Goal: Find specific page/section: Find specific page/section

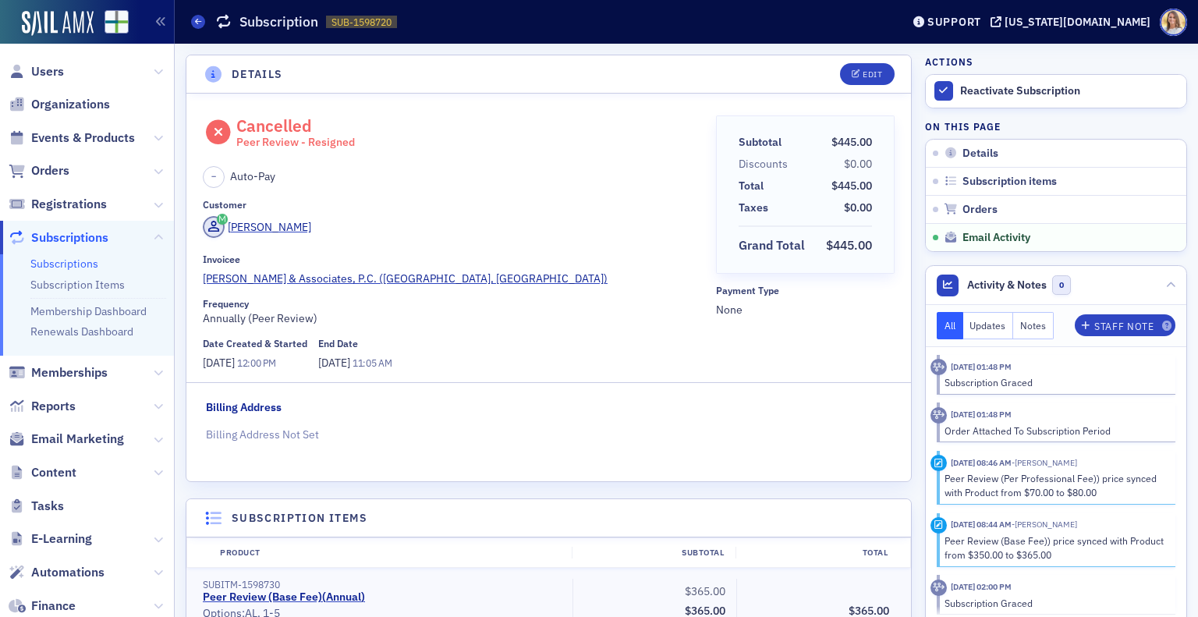
scroll to position [1295, 0]
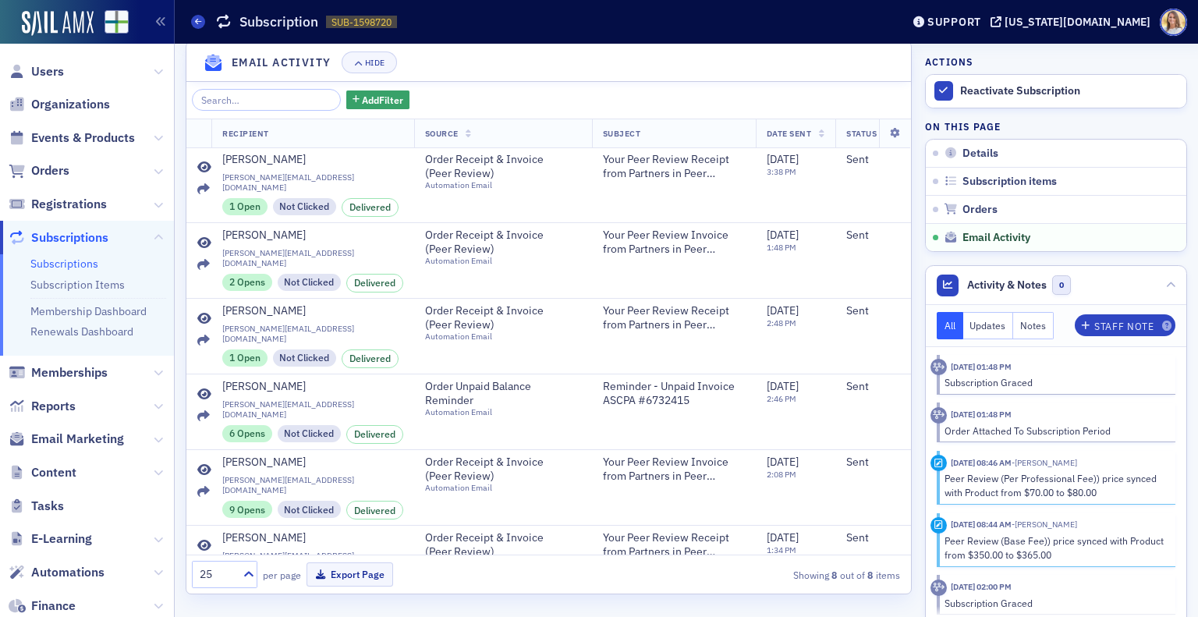
click at [86, 94] on span "Organizations" at bounding box center [87, 105] width 174 height 34
click at [88, 103] on span "Organizations" at bounding box center [70, 104] width 79 height 17
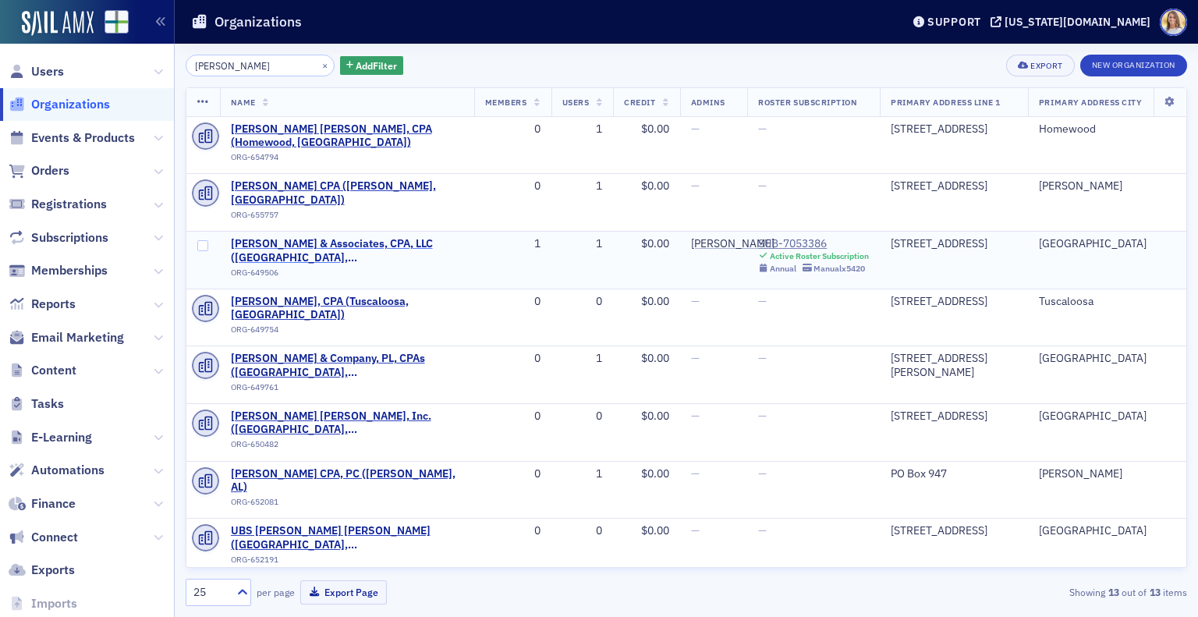
type input "[PERSON_NAME]"
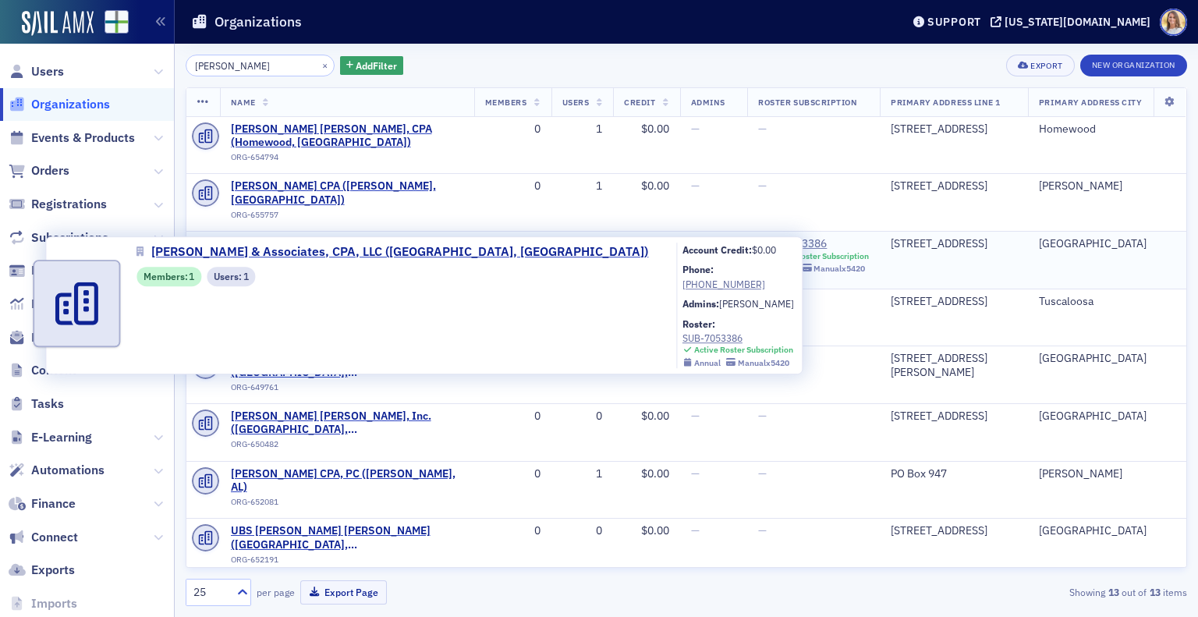
click at [378, 237] on span "[PERSON_NAME] & Associates, CPA, LLC ([GEOGRAPHIC_DATA], [GEOGRAPHIC_DATA])" at bounding box center [347, 250] width 232 height 27
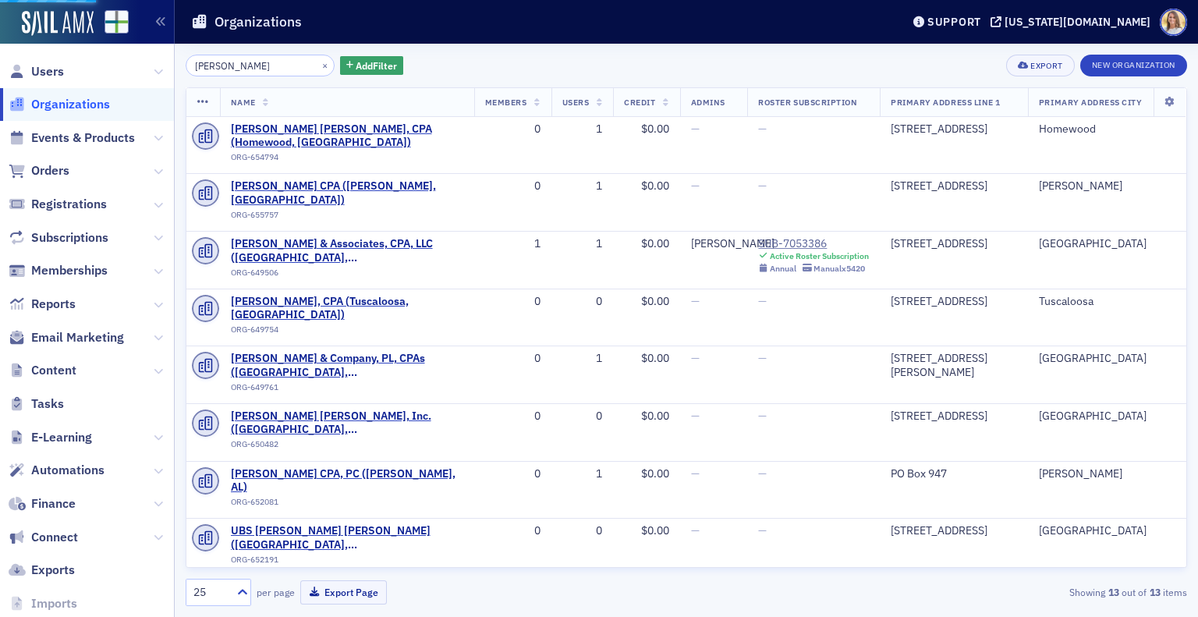
select select "US"
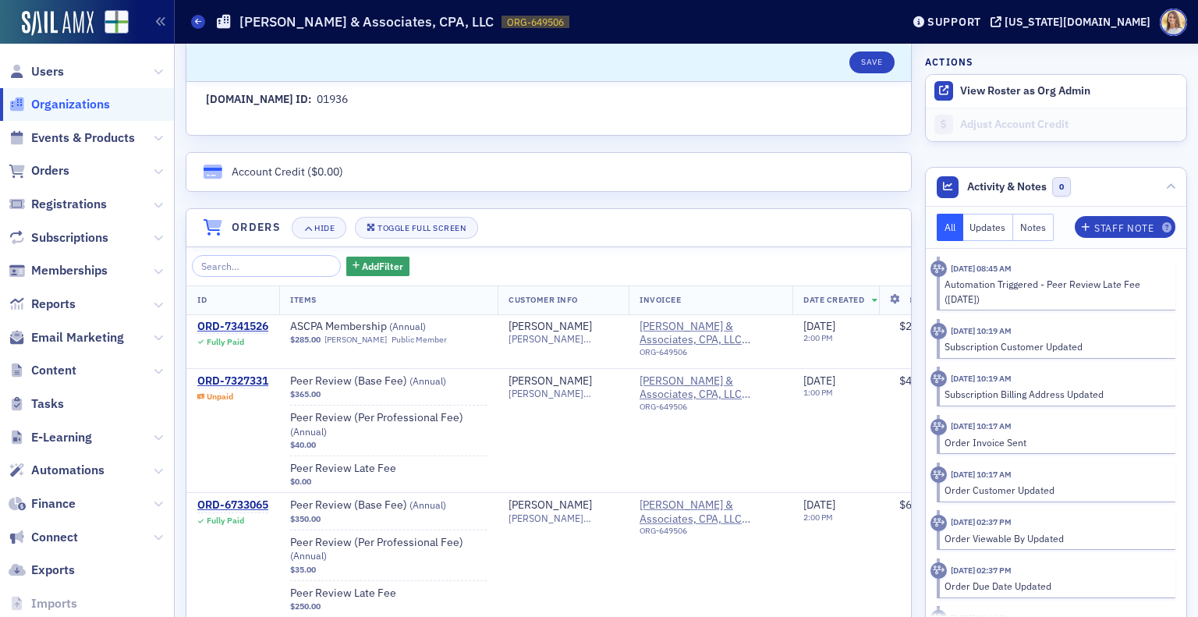
scroll to position [936, 0]
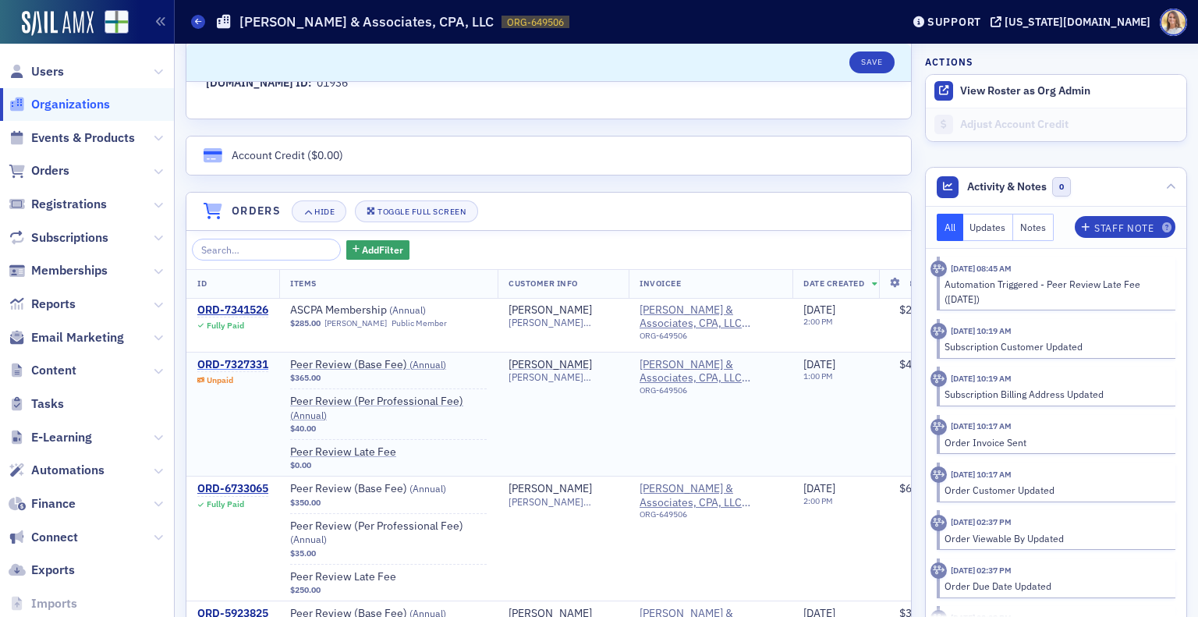
click at [250, 364] on div "ORD-7327331" at bounding box center [232, 365] width 71 height 14
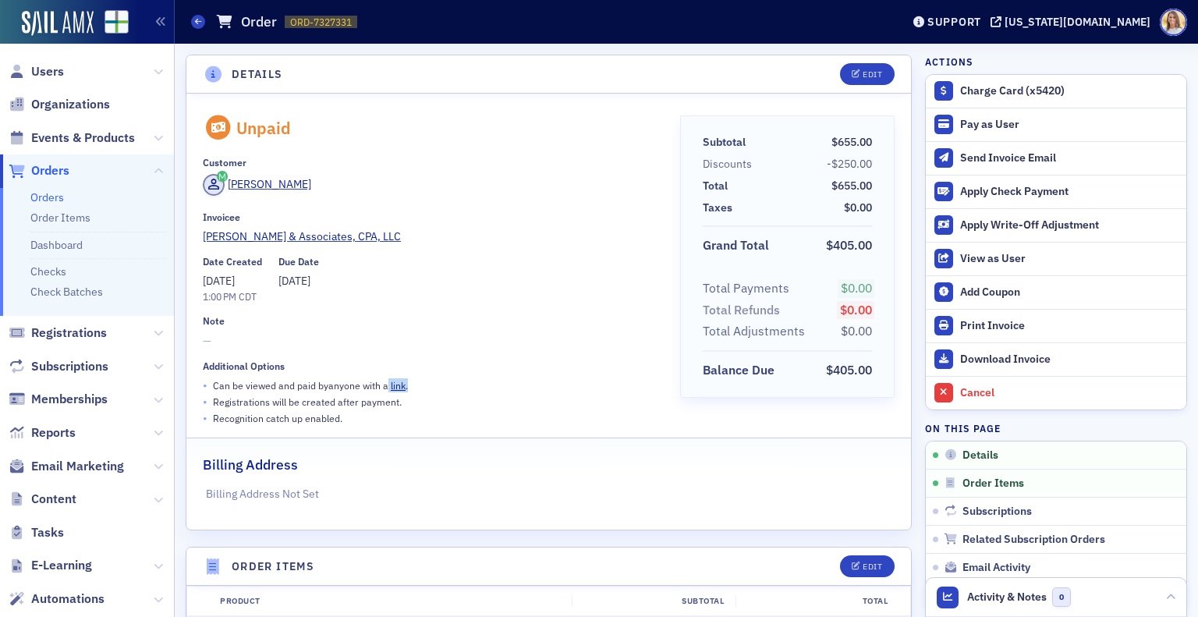
drag, startPoint x: 412, startPoint y: 389, endPoint x: 386, endPoint y: 388, distance: 25.8
click at [386, 388] on div "• Can be viewed and paid by anyone with a link ." at bounding box center [431, 386] width 456 height 16
copy p "link ."
